Goal: Task Accomplishment & Management: Manage account settings

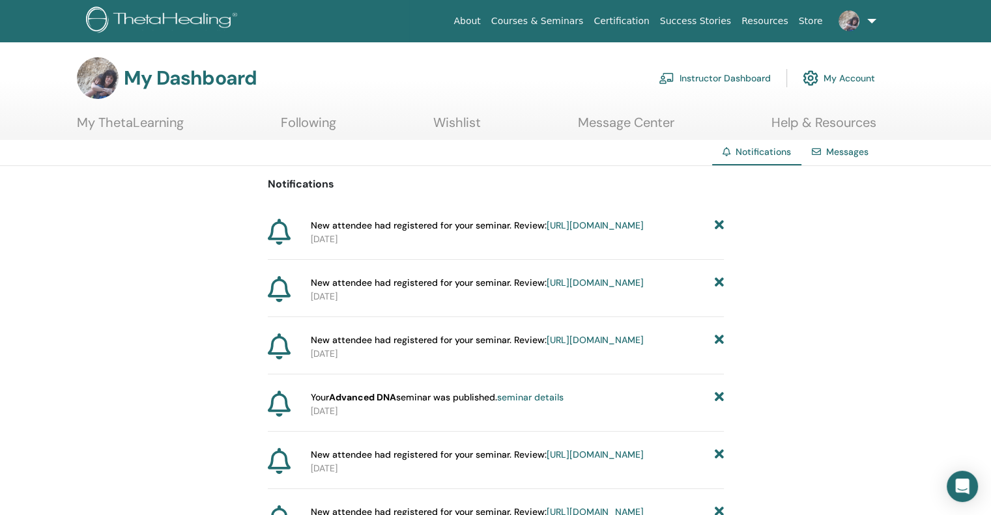
click at [401, 227] on span "New attendee had registered for your seminar. Review: https://member.thetaheali…" at bounding box center [477, 226] width 333 height 14
click at [546, 231] on link "https://member.thetahealing.com/instructor/seminar/374867/attendees" at bounding box center [594, 225] width 97 height 12
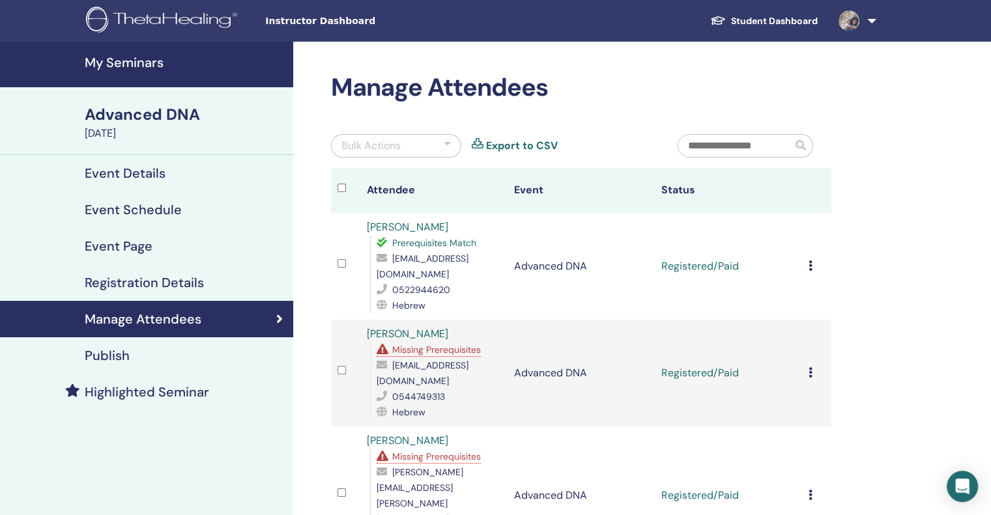
click at [808, 260] on icon at bounding box center [810, 265] width 4 height 10
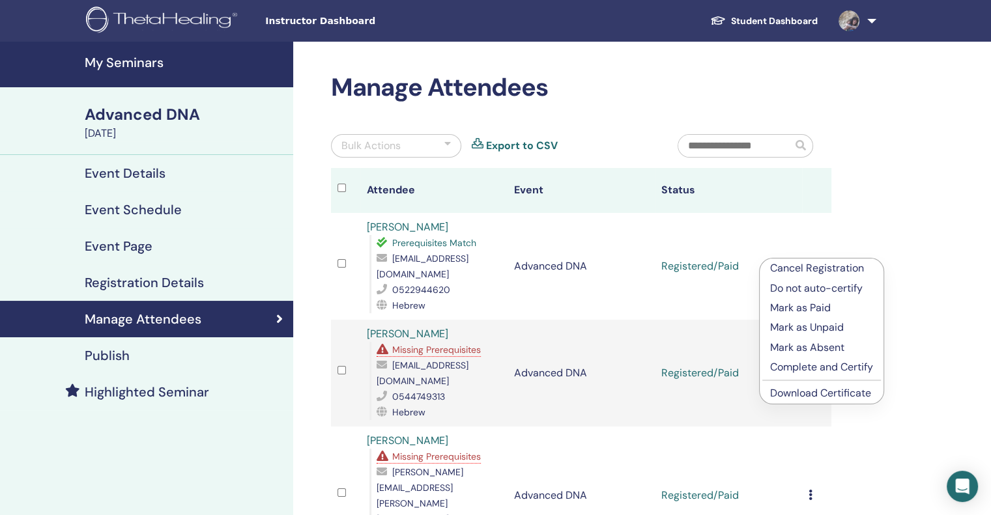
click at [802, 366] on p "Complete and Certify" at bounding box center [821, 367] width 103 height 16
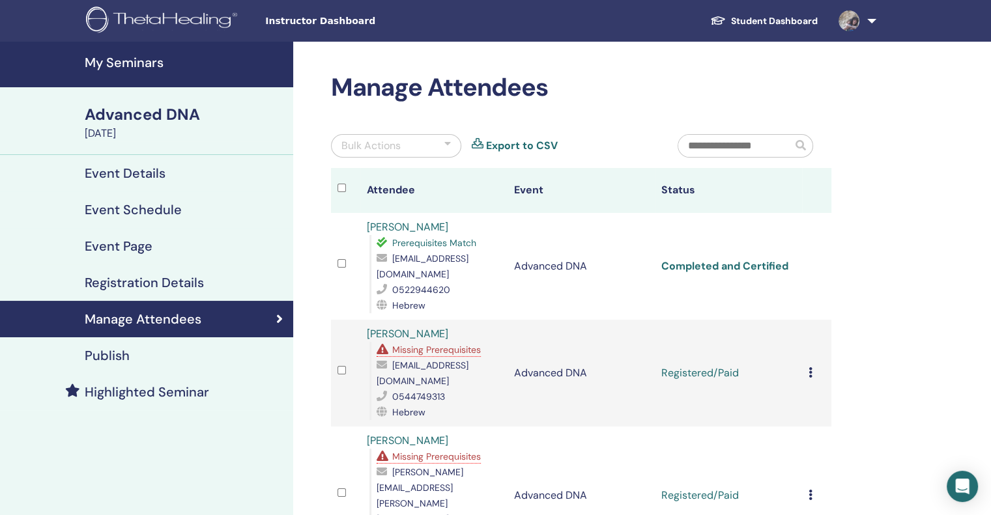
click at [726, 259] on link "Completed and Certified" at bounding box center [724, 266] width 127 height 14
click at [809, 367] on icon at bounding box center [810, 372] width 4 height 10
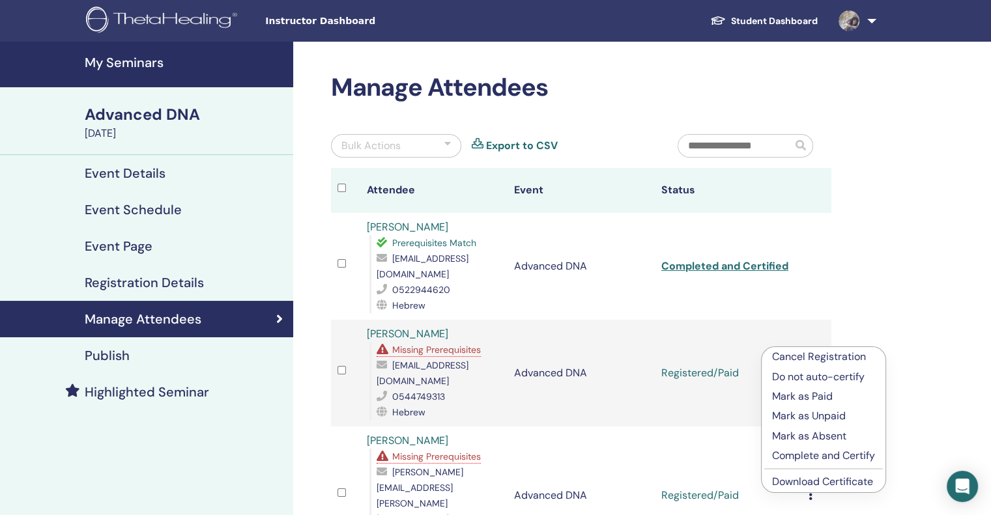
click at [813, 453] on p "Complete and Certify" at bounding box center [823, 456] width 103 height 16
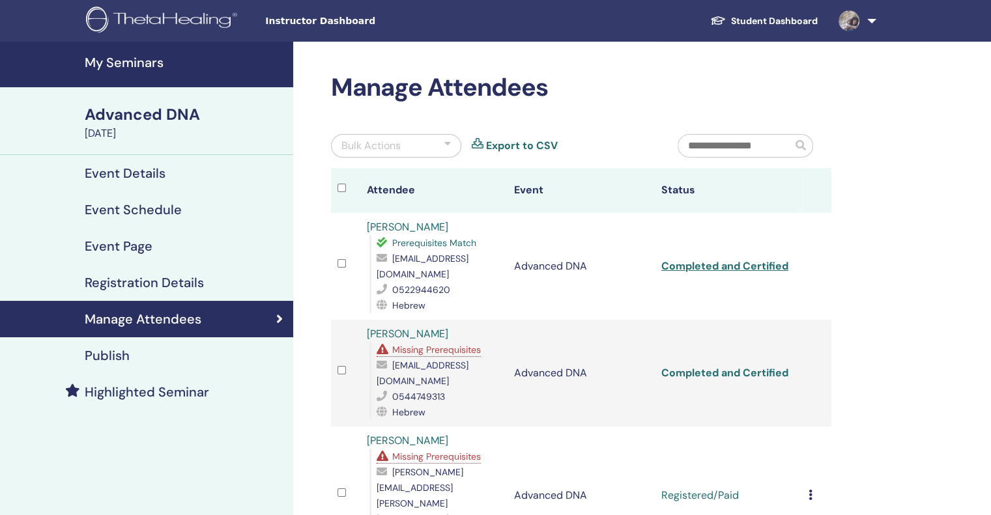
click at [714, 366] on link "Completed and Certified" at bounding box center [724, 373] width 127 height 14
click at [684, 450] on td "Registered/Paid" at bounding box center [727, 496] width 147 height 138
click at [683, 445] on td "Registered/Paid" at bounding box center [727, 496] width 147 height 138
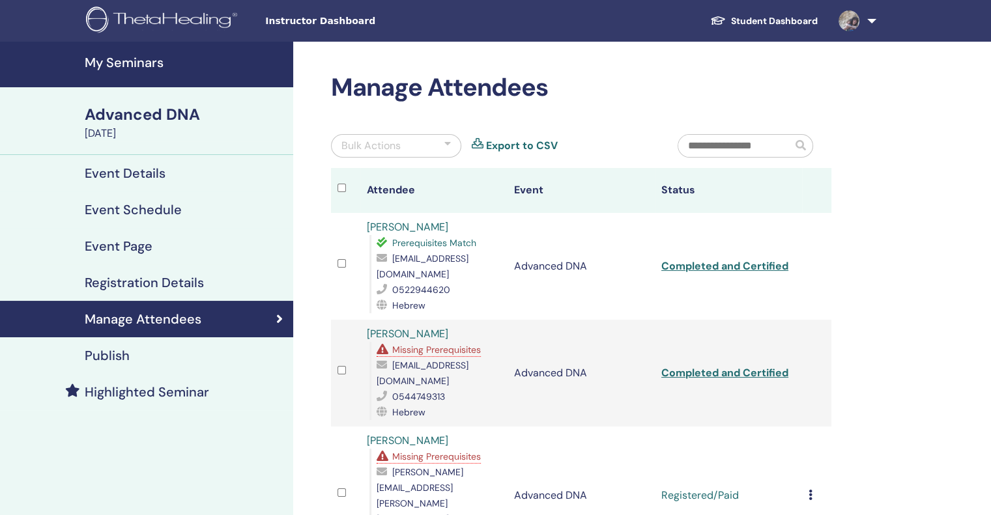
click at [809, 490] on icon at bounding box center [810, 495] width 4 height 10
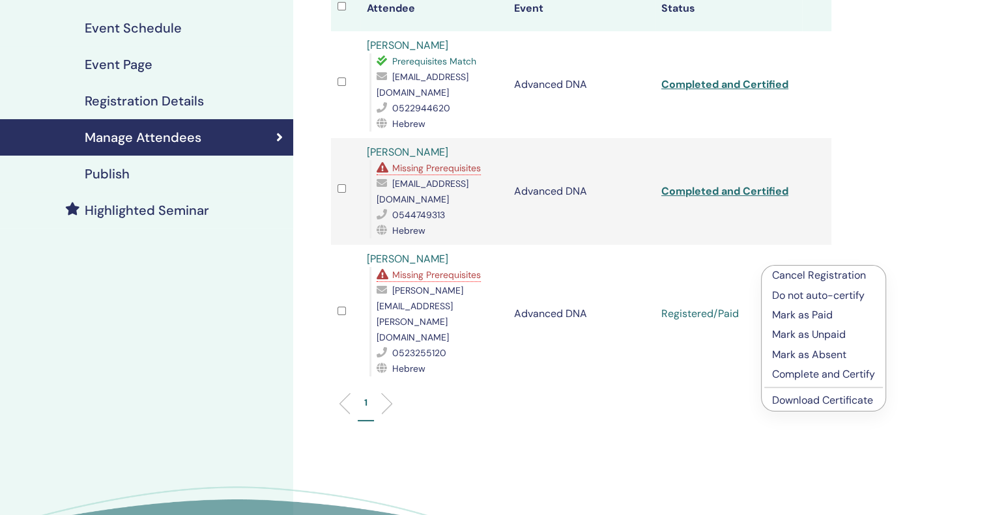
scroll to position [184, 0]
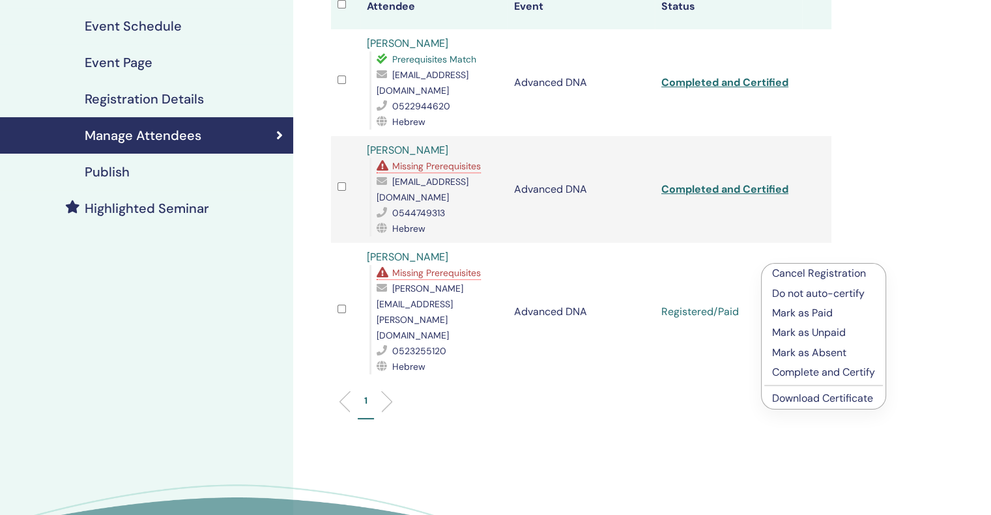
click at [834, 369] on p "Complete and Certify" at bounding box center [823, 373] width 103 height 16
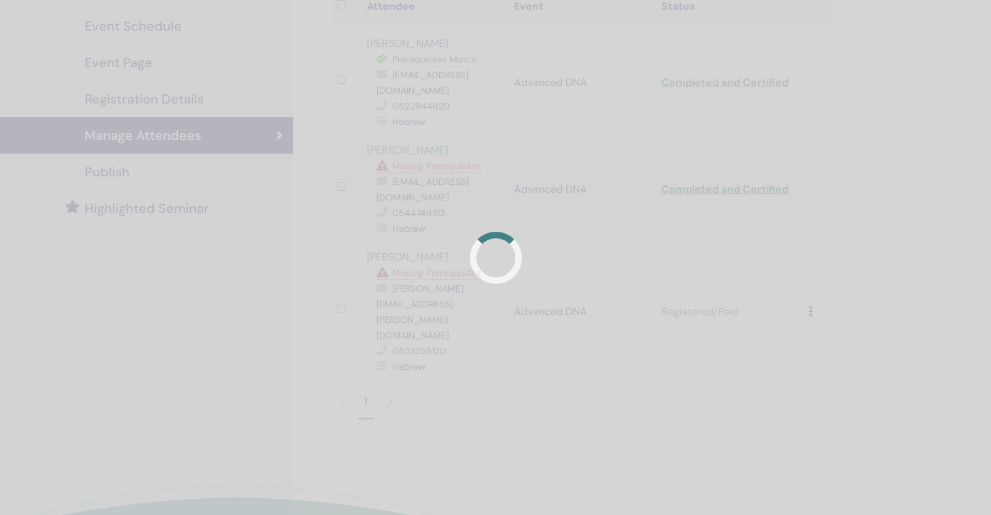
click at [834, 369] on div at bounding box center [495, 257] width 991 height 515
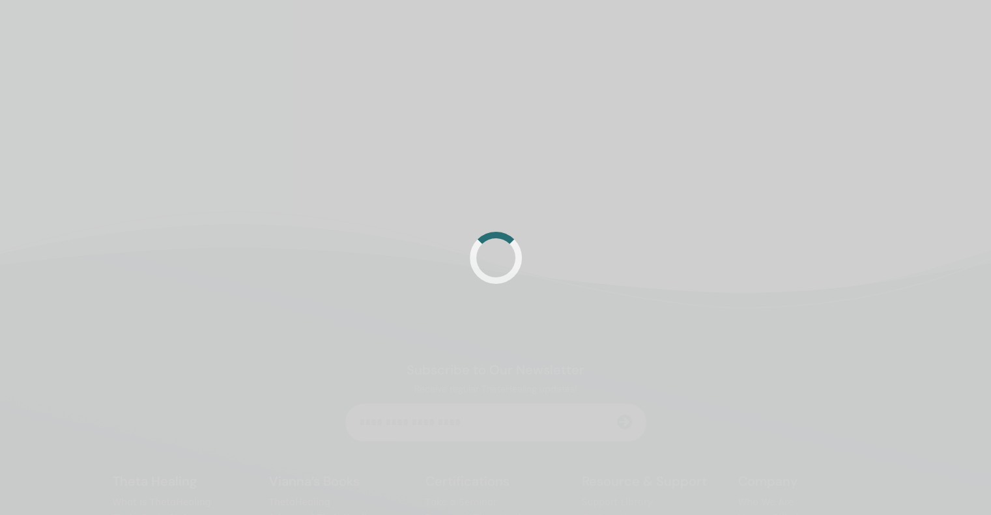
scroll to position [184, 0]
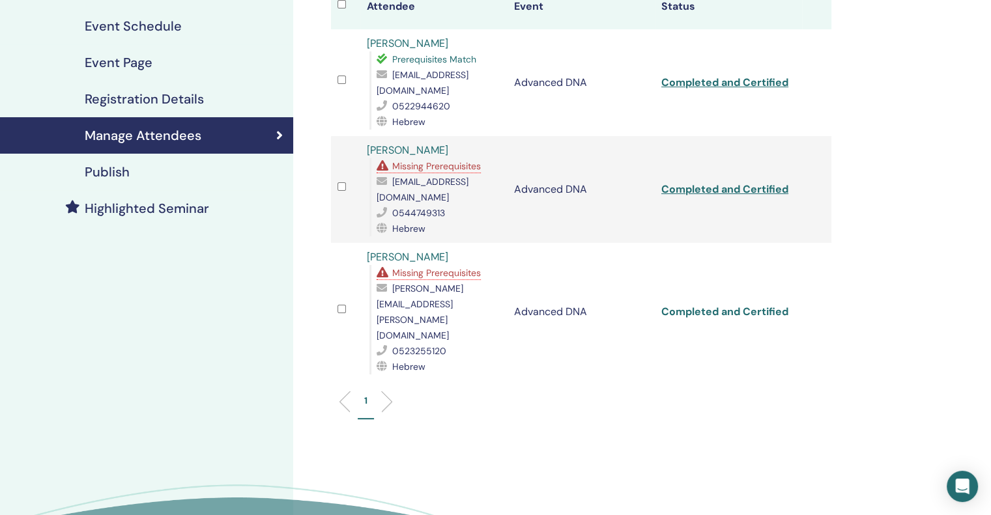
click at [708, 305] on link "Completed and Certified" at bounding box center [724, 312] width 127 height 14
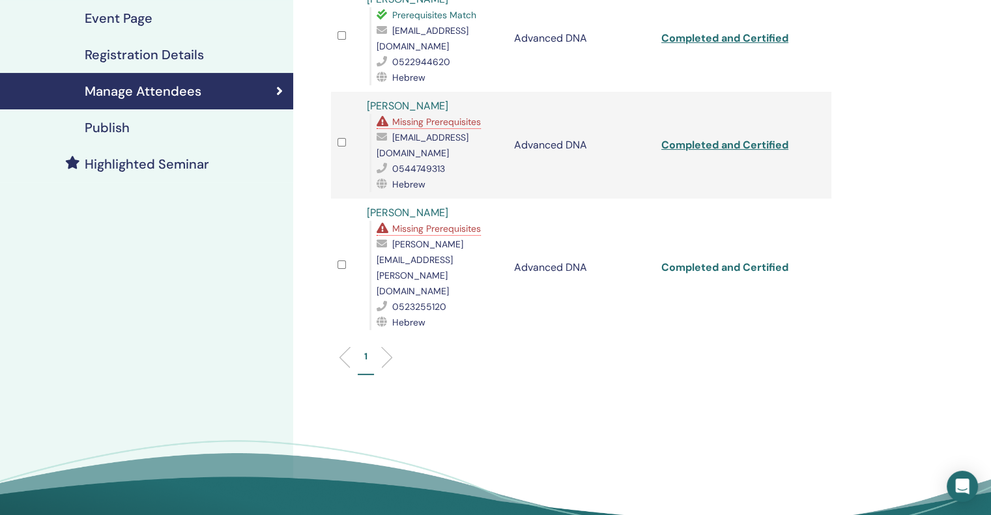
scroll to position [234, 0]
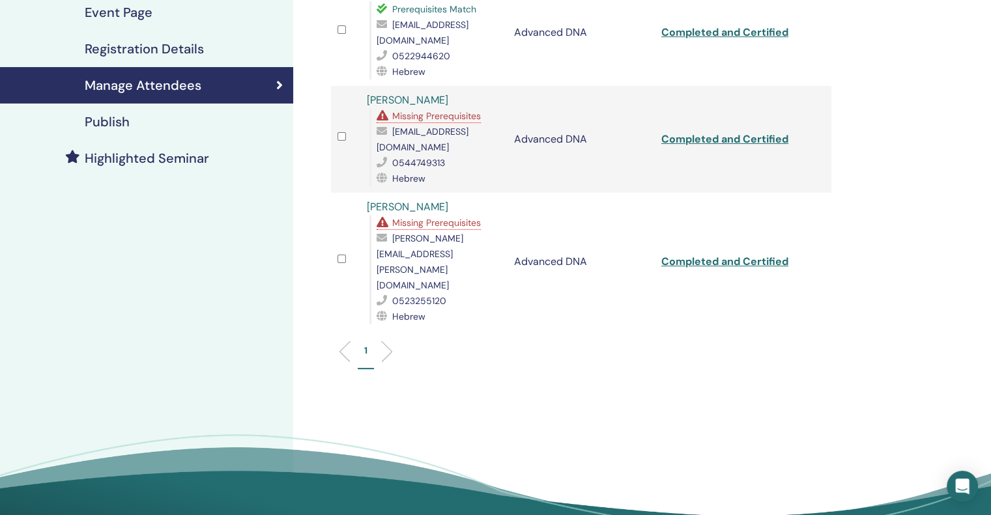
click at [365, 344] on p "1" at bounding box center [365, 351] width 3 height 14
click at [390, 341] on li at bounding box center [382, 352] width 22 height 22
click at [341, 341] on li at bounding box center [350, 352] width 22 height 22
